Goal: Information Seeking & Learning: Understand process/instructions

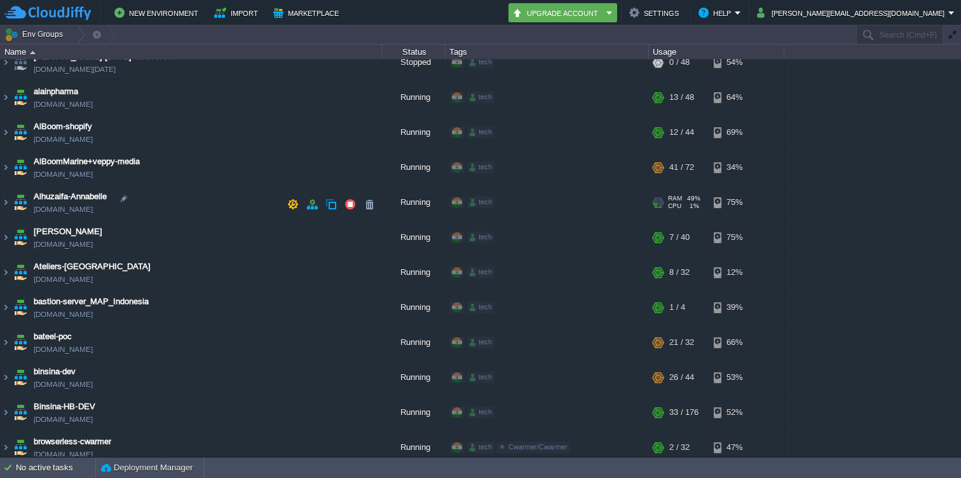
scroll to position [129, 0]
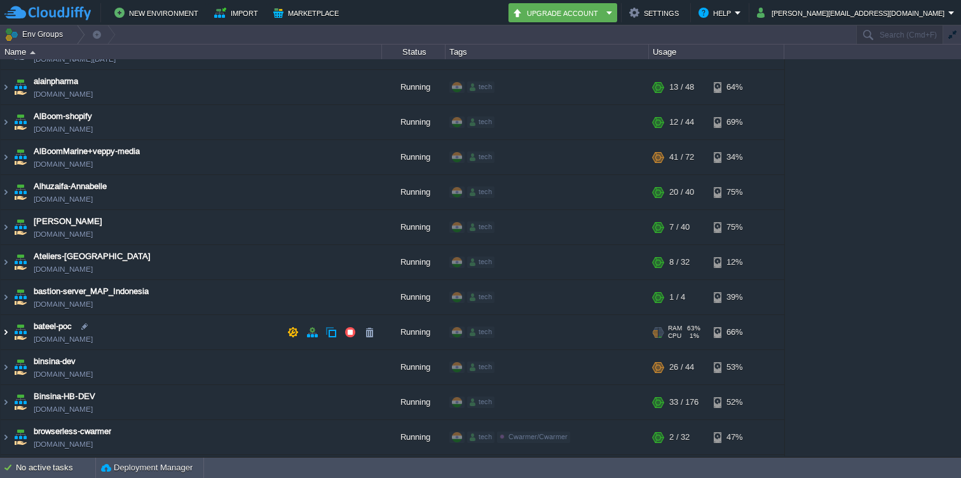
click at [3, 327] on img at bounding box center [6, 332] width 10 height 34
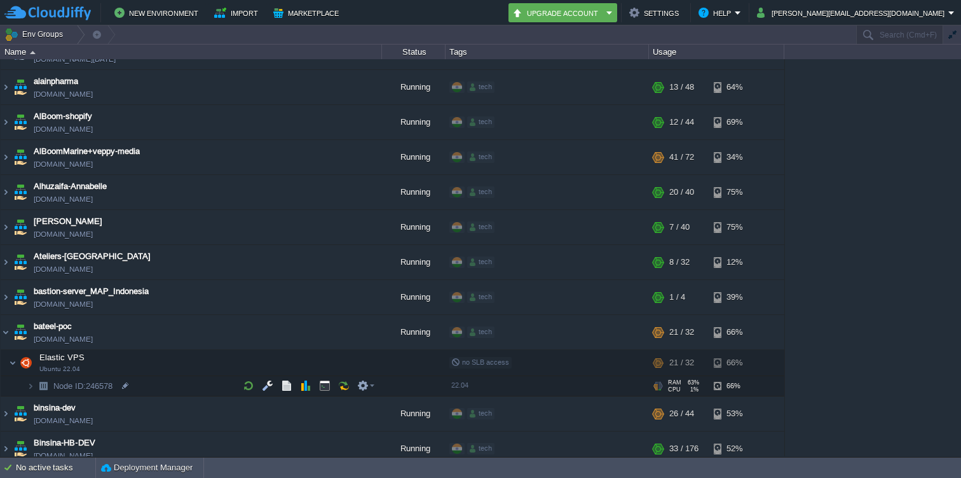
scroll to position [153, 0]
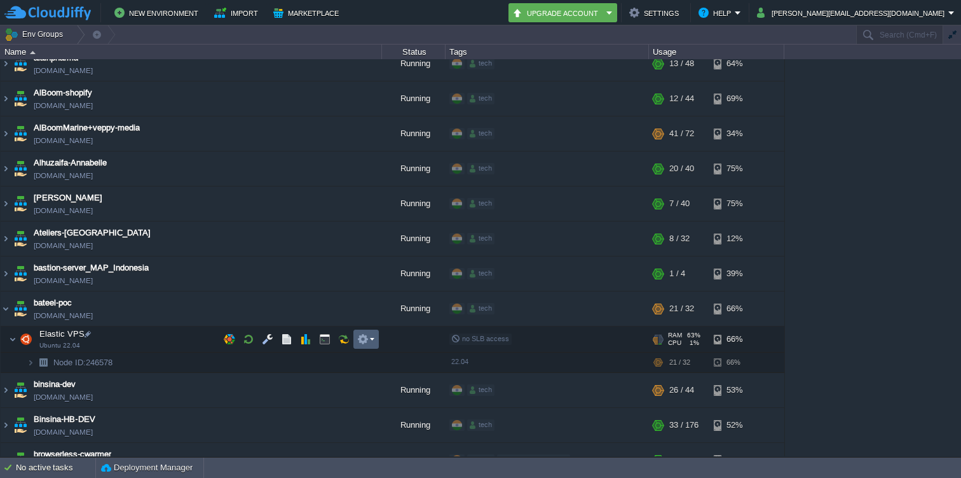
click at [368, 339] on button "button" at bounding box center [362, 338] width 11 height 11
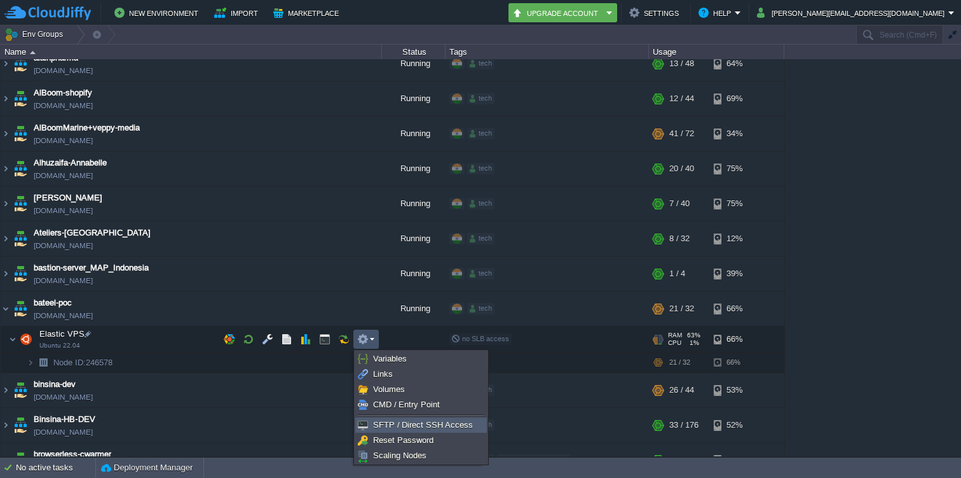
click at [397, 427] on span "SFTP / Direct SSH Access" at bounding box center [423, 425] width 100 height 10
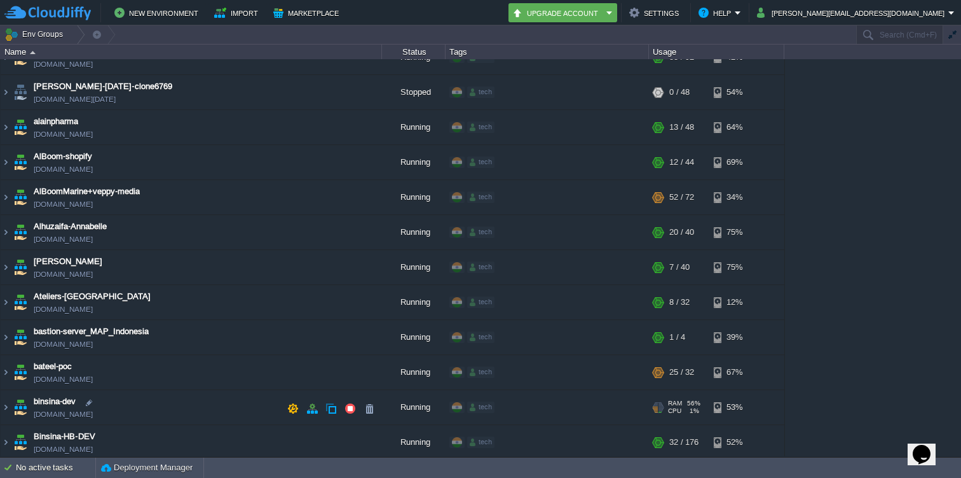
scroll to position [99, 0]
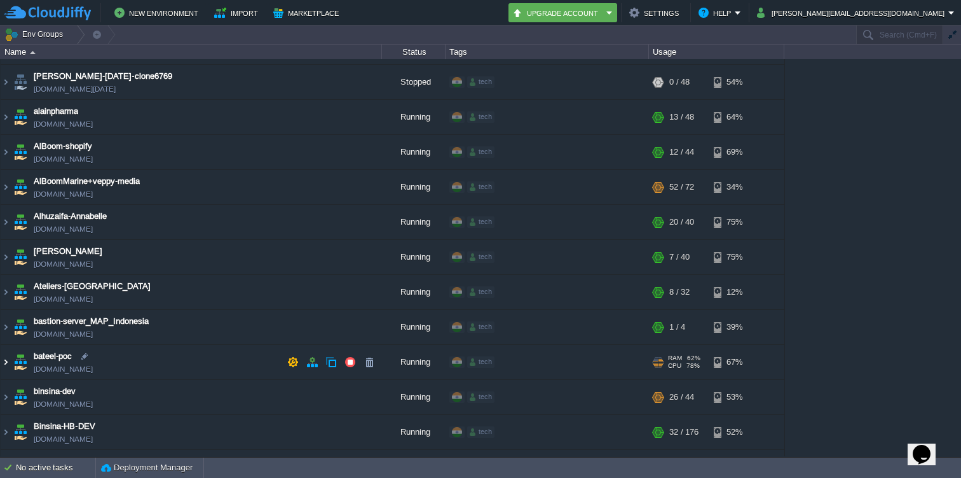
click at [4, 361] on img at bounding box center [6, 362] width 10 height 34
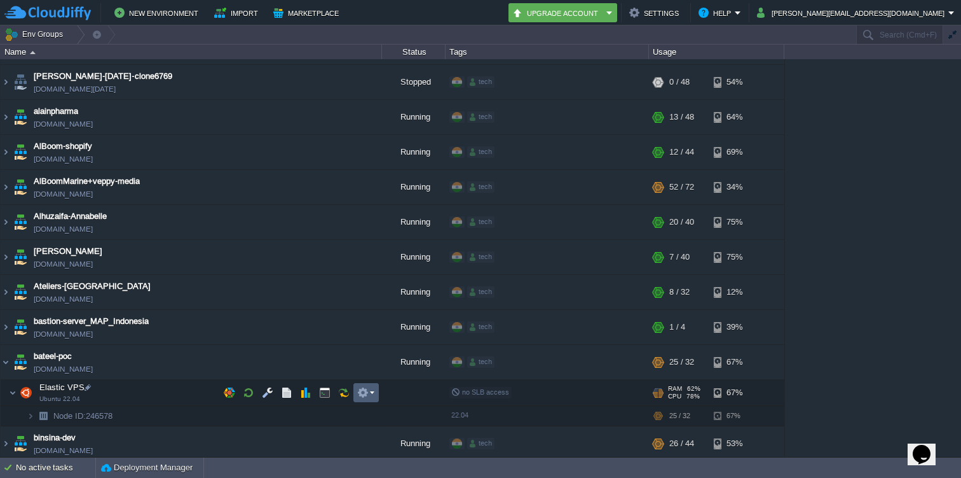
click at [373, 392] on em at bounding box center [365, 392] width 17 height 11
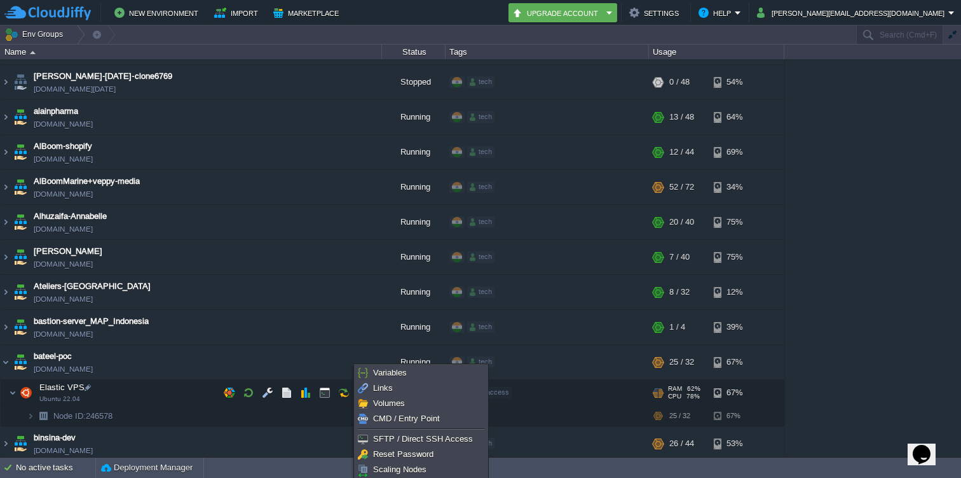
click at [401, 430] on li at bounding box center [421, 428] width 132 height 5
click at [396, 437] on span "SFTP / Direct SSH Access" at bounding box center [423, 439] width 100 height 10
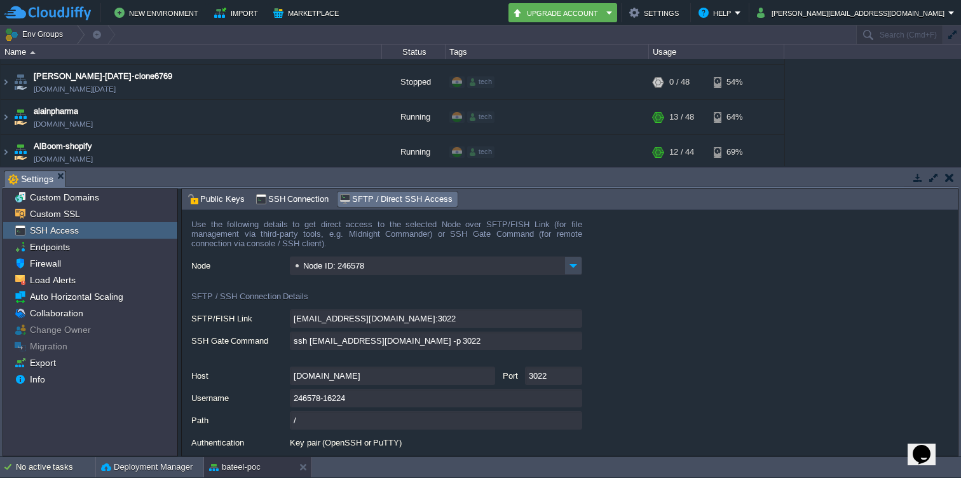
scroll to position [29, 0]
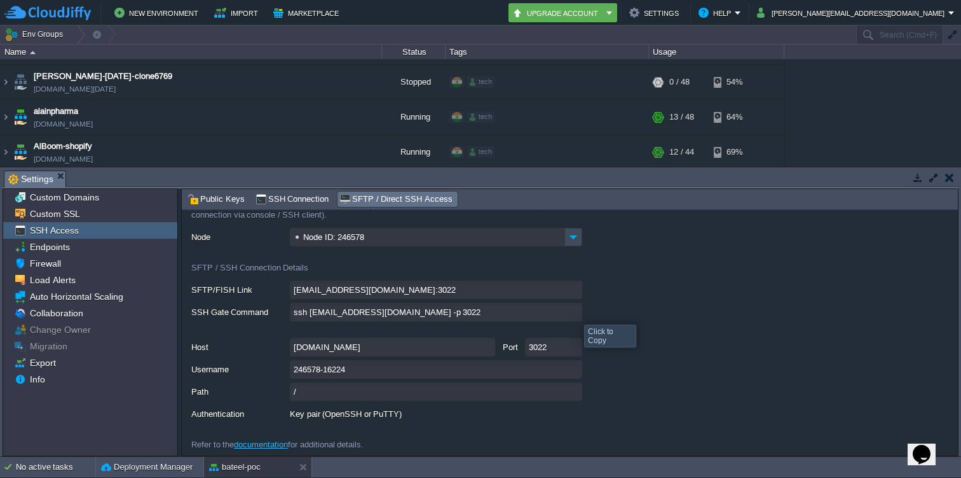
click at [574, 316] on input "ssh 246578-16224@gate.cloudjiffy.com -p 3022" at bounding box center [436, 312] width 292 height 18
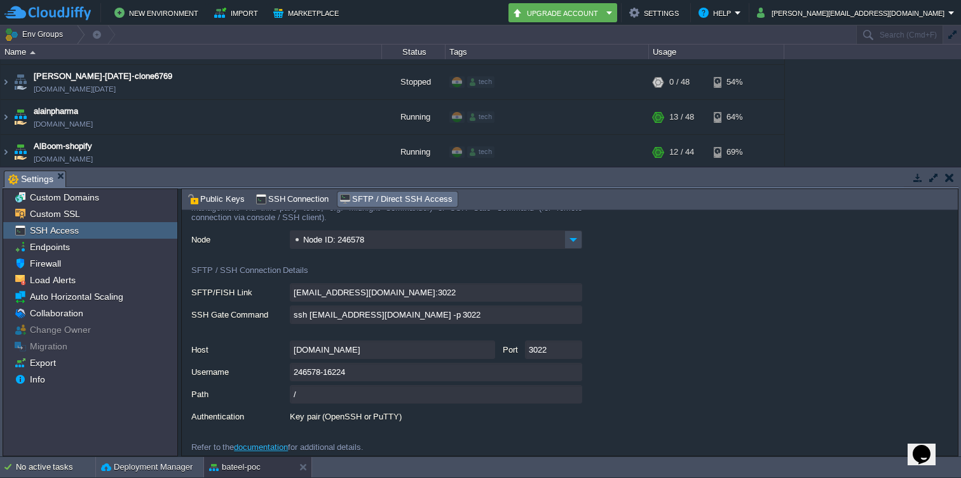
scroll to position [33, 0]
